Goal: Task Accomplishment & Management: Complete application form

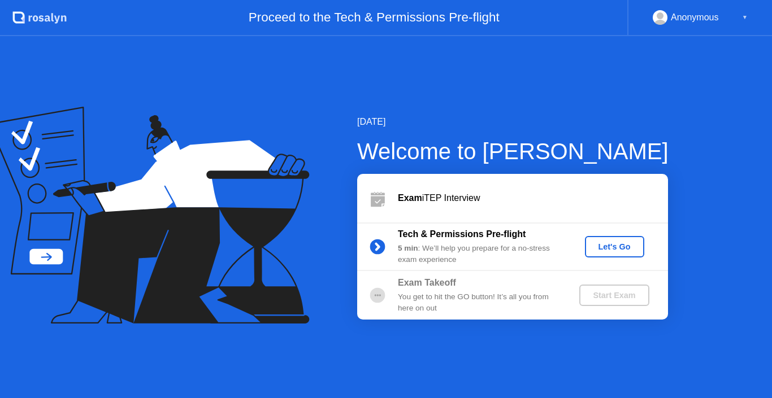
click at [618, 243] on div "Let's Go" at bounding box center [614, 246] width 50 height 9
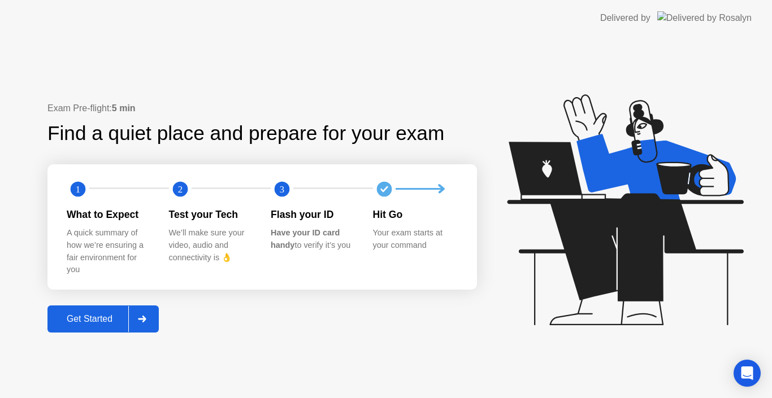
click at [145, 312] on div at bounding box center [141, 319] width 27 height 26
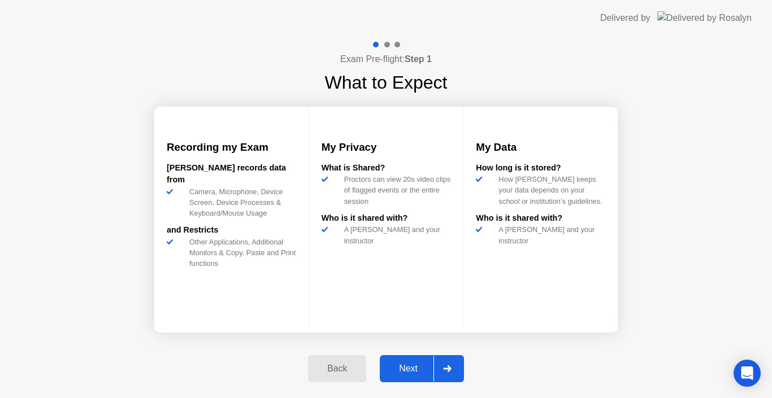
click at [443, 372] on icon at bounding box center [447, 369] width 8 height 7
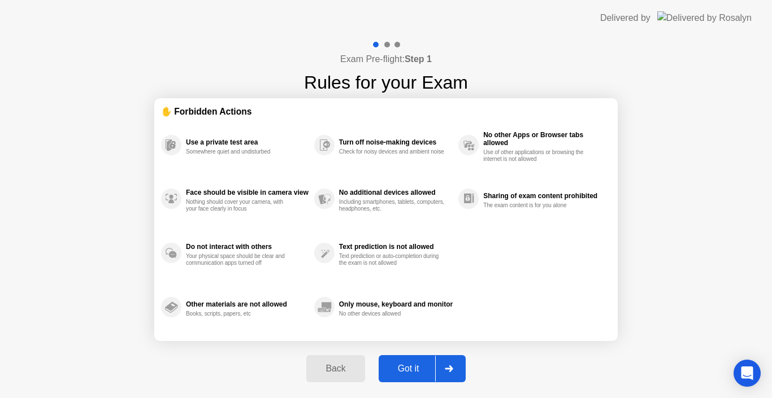
click at [444, 365] on div at bounding box center [448, 369] width 27 height 26
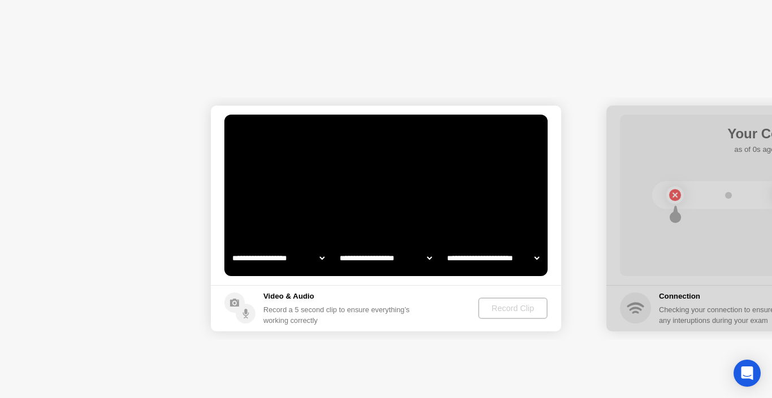
select select "**********"
select select "*******"
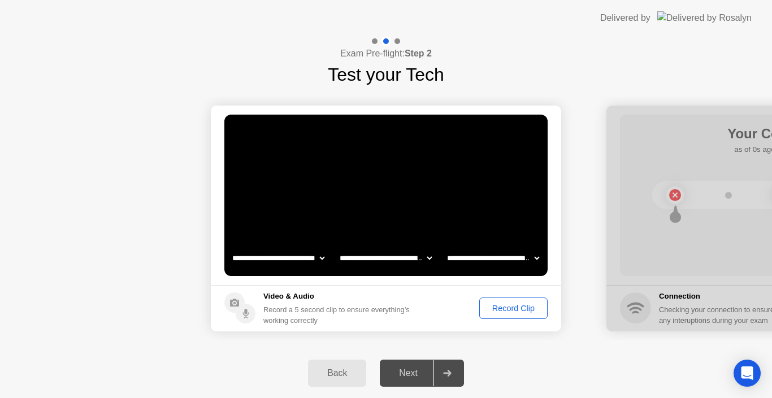
click at [512, 306] on div "Record Clip" at bounding box center [513, 308] width 60 height 9
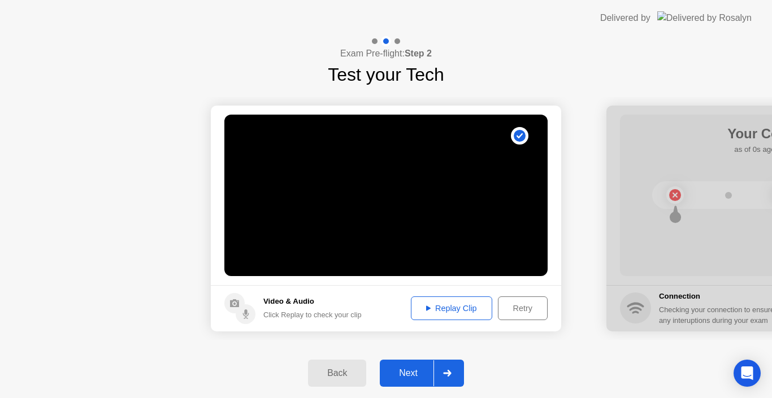
click at [426, 308] on icon at bounding box center [428, 309] width 5 height 6
click at [447, 370] on icon at bounding box center [447, 373] width 8 height 7
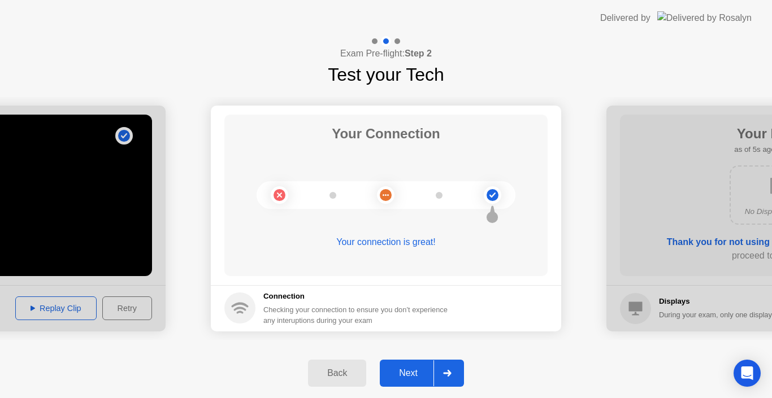
click at [448, 371] on icon at bounding box center [447, 373] width 8 height 7
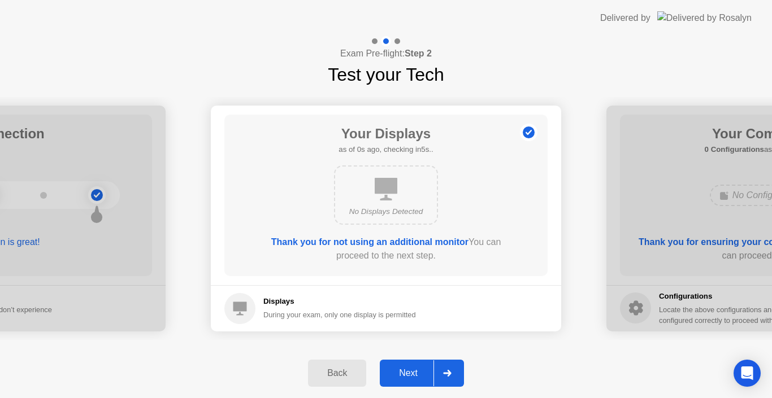
click at [443, 375] on div at bounding box center [446, 373] width 27 height 26
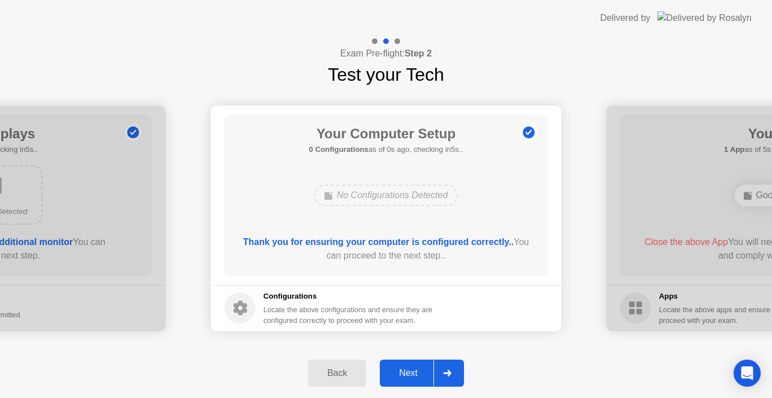
click at [443, 364] on div at bounding box center [446, 373] width 27 height 26
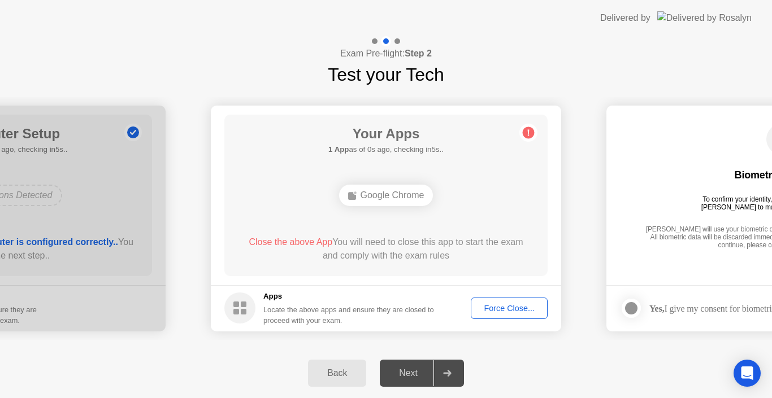
click at [446, 370] on icon at bounding box center [447, 373] width 8 height 7
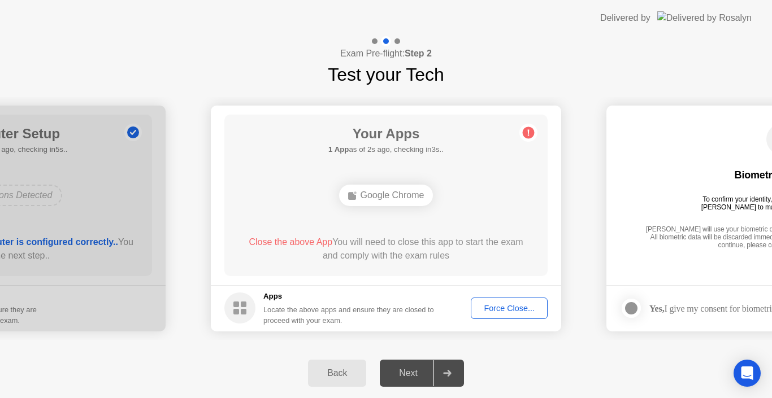
click at [446, 370] on icon at bounding box center [447, 373] width 8 height 7
click at [441, 371] on div at bounding box center [446, 373] width 27 height 26
click at [492, 304] on div "Force Close..." at bounding box center [509, 308] width 69 height 9
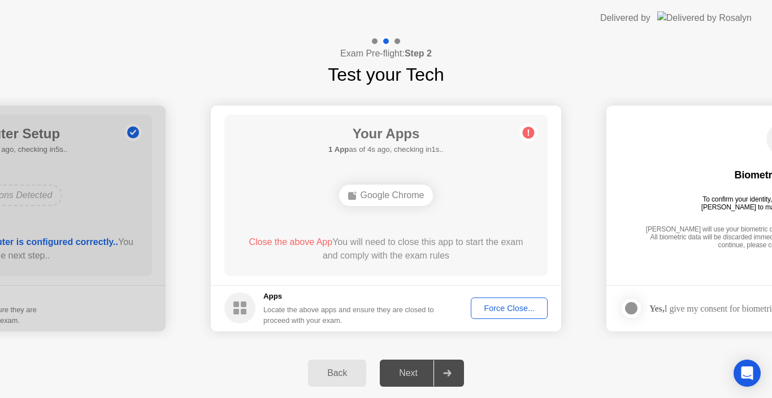
click at [447, 373] on icon at bounding box center [447, 373] width 8 height 7
drag, startPoint x: 258, startPoint y: 280, endPoint x: 239, endPoint y: 308, distance: 33.4
click at [239, 308] on app-apps "Your Apps Searching for disallowed apps... Google Chrome Close the above App Yo…" at bounding box center [386, 219] width 350 height 226
click at [239, 308] on circle at bounding box center [239, 308] width 31 height 31
click at [363, 194] on div "Google Chrome" at bounding box center [386, 195] width 94 height 21
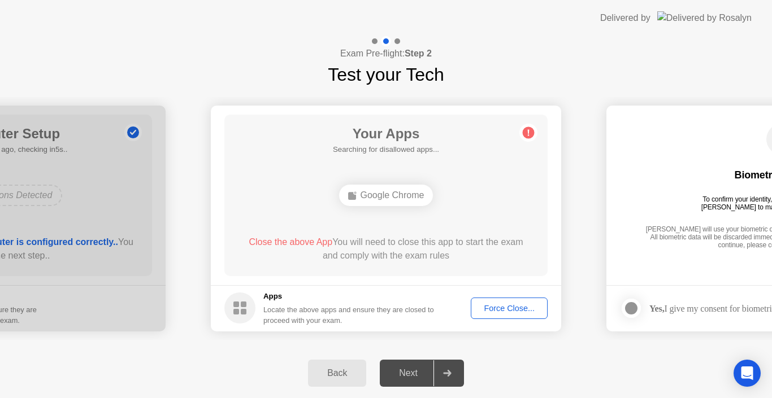
click at [504, 304] on div "Force Close..." at bounding box center [509, 308] width 69 height 9
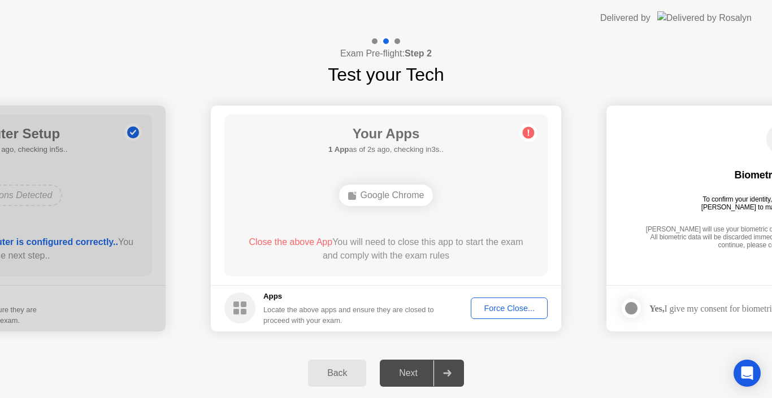
click at [443, 372] on div at bounding box center [446, 373] width 27 height 26
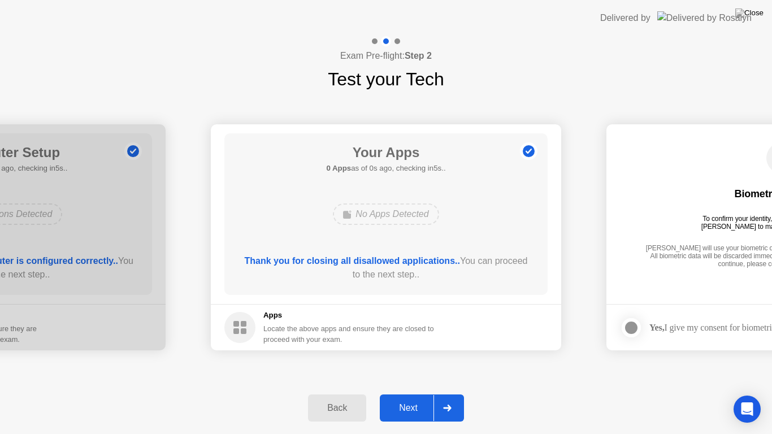
click at [447, 398] on div at bounding box center [446, 408] width 27 height 26
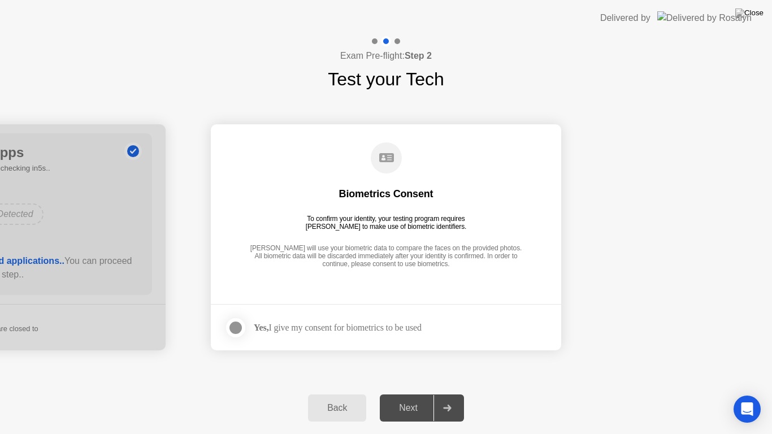
click at [237, 329] on div at bounding box center [236, 328] width 14 height 14
click at [446, 398] on icon at bounding box center [447, 407] width 8 height 7
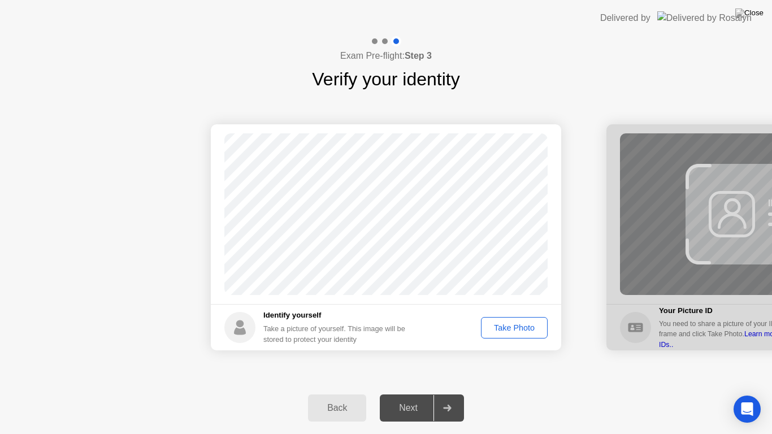
click at [446, 398] on icon at bounding box center [447, 407] width 8 height 7
click at [504, 325] on div "Take Photo" at bounding box center [514, 327] width 59 height 9
click at [445, 398] on icon at bounding box center [447, 407] width 8 height 7
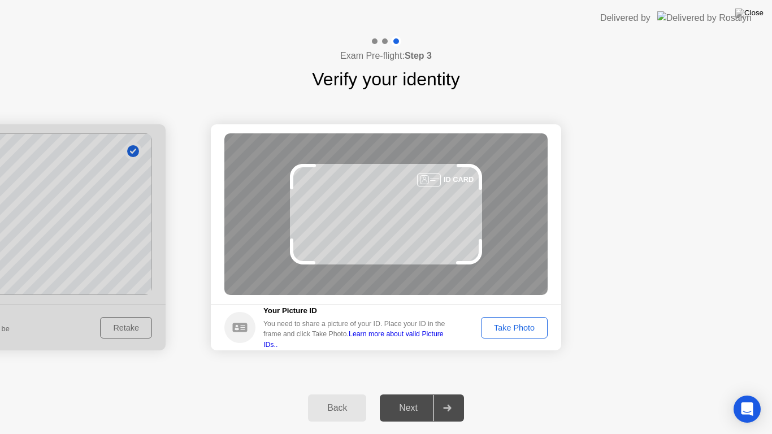
click at [512, 324] on div "Take Photo" at bounding box center [514, 327] width 59 height 9
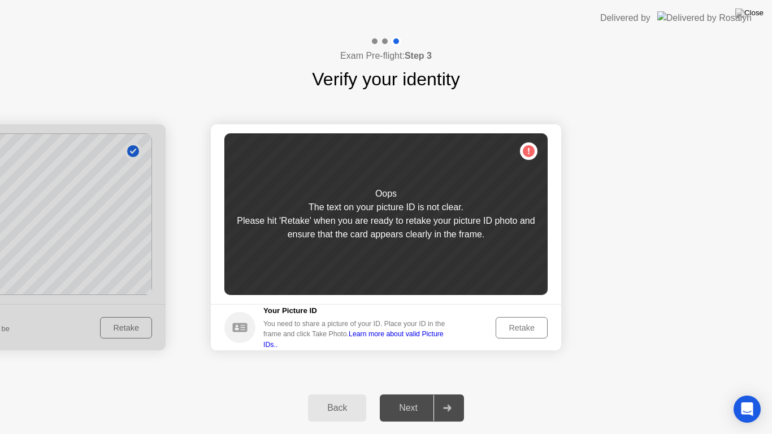
click at [512, 324] on div "Retake" at bounding box center [521, 327] width 44 height 9
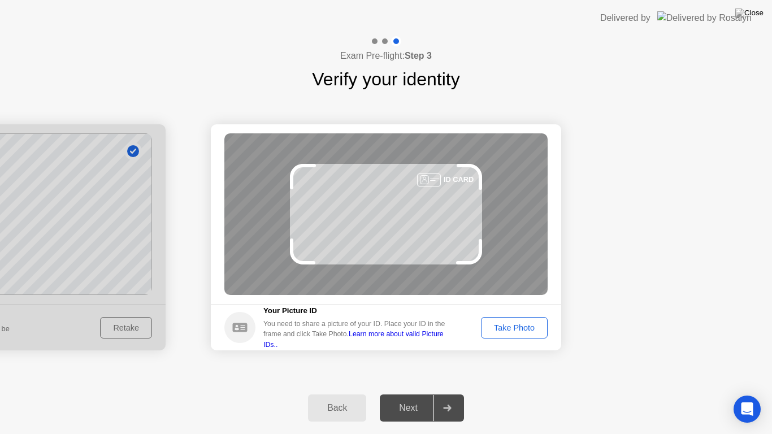
click at [546, 321] on button "Take Photo" at bounding box center [514, 327] width 67 height 21
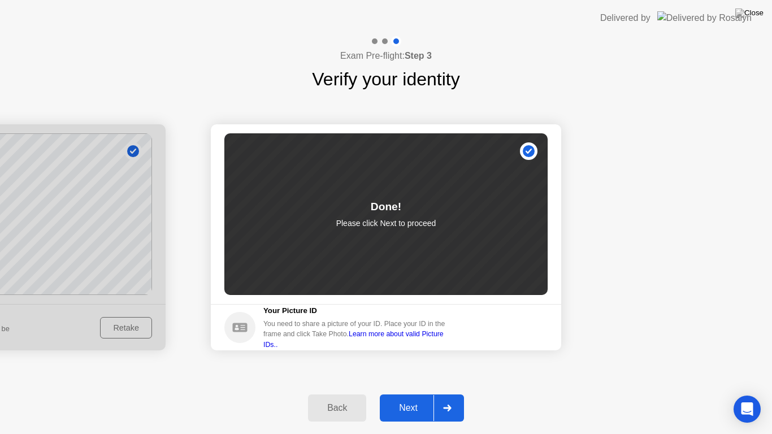
click at [446, 398] on div at bounding box center [446, 408] width 27 height 26
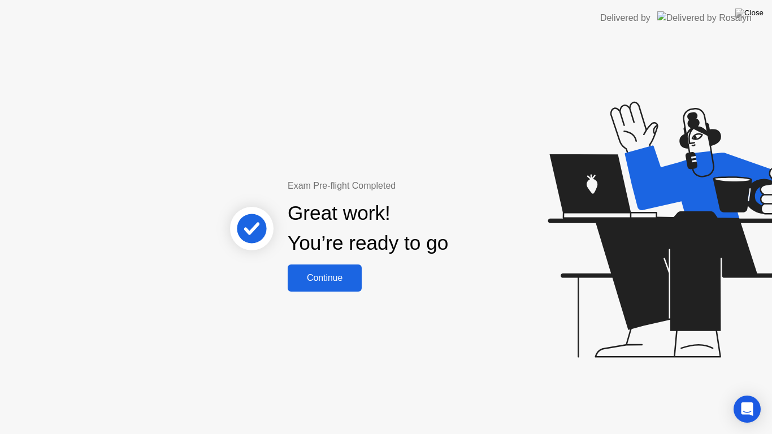
click at [317, 276] on div "Continue" at bounding box center [324, 278] width 67 height 10
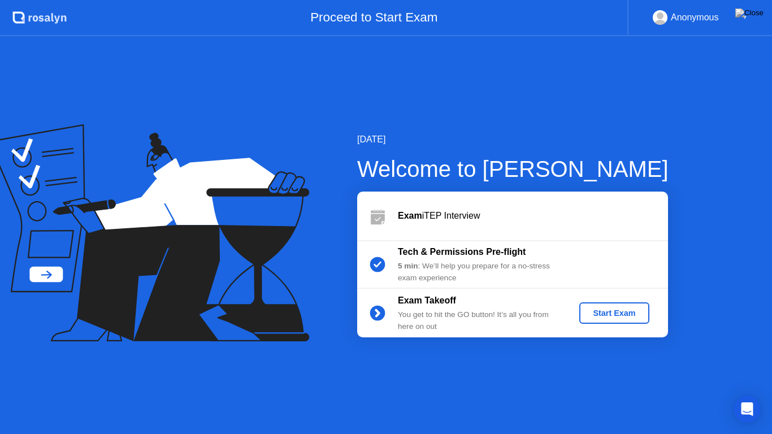
click at [597, 308] on div "Start Exam" at bounding box center [614, 312] width 60 height 9
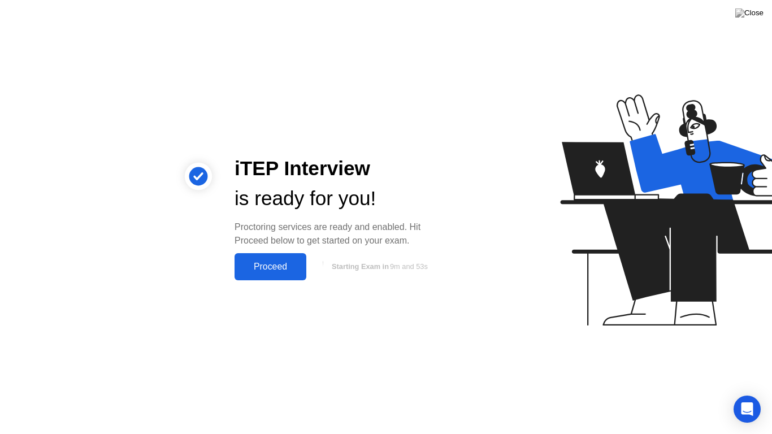
click at [268, 263] on div "Proceed" at bounding box center [270, 267] width 65 height 10
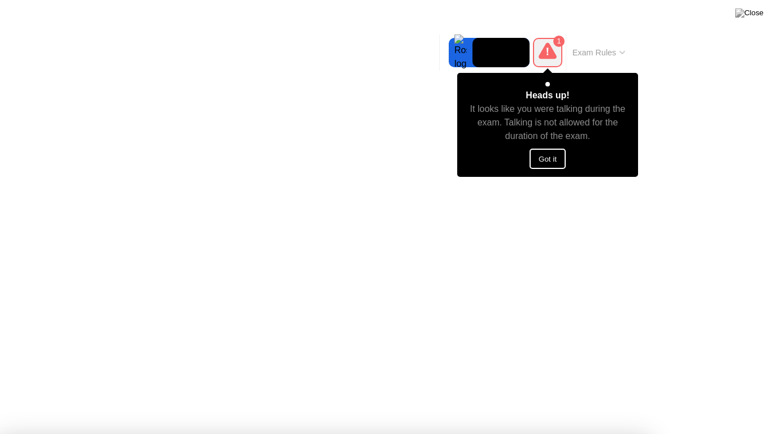
click at [546, 159] on button "Got it" at bounding box center [547, 159] width 36 height 20
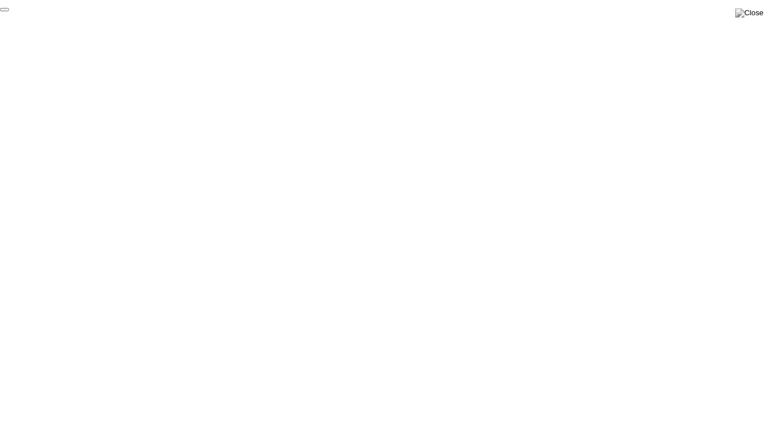
click div "End Proctoring Session"
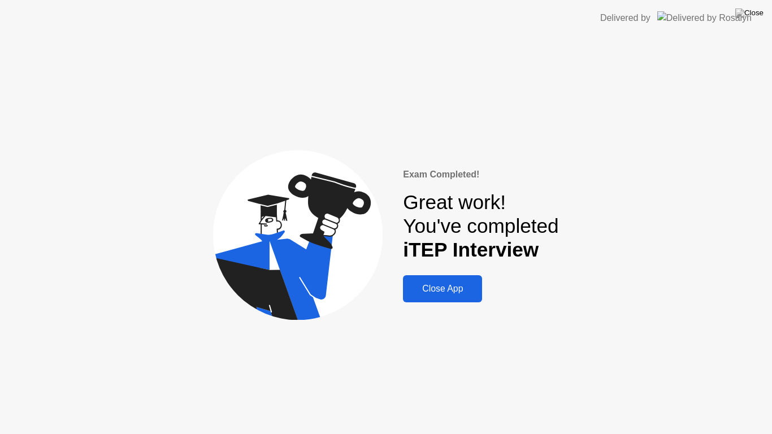
click at [443, 285] on div "Close App" at bounding box center [442, 289] width 72 height 10
